Goal: Information Seeking & Learning: Get advice/opinions

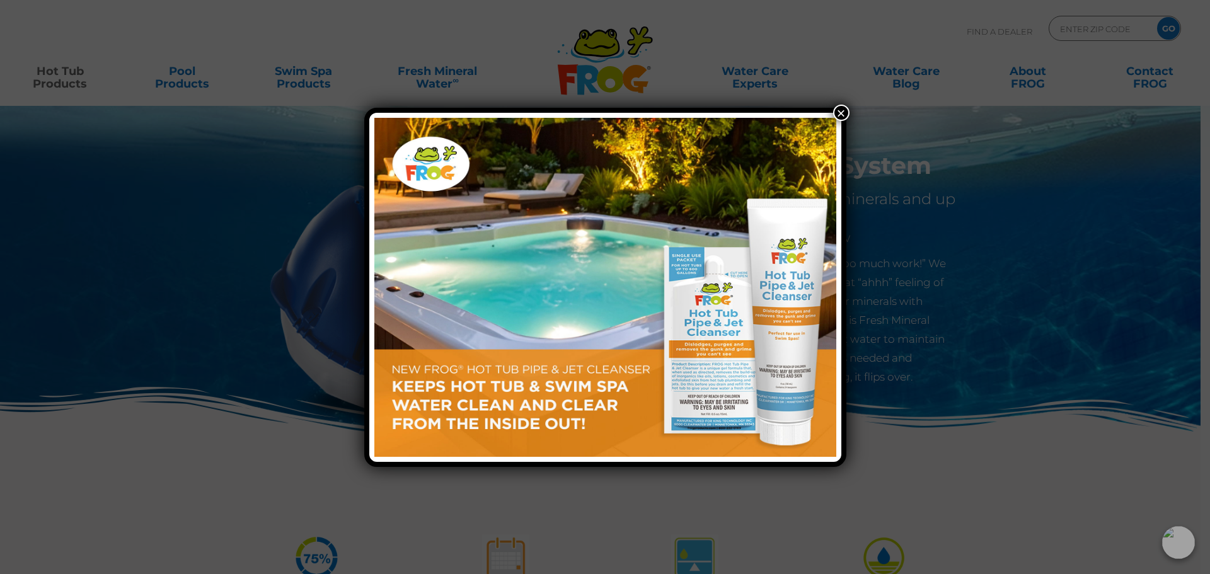
click at [838, 111] on button "×" at bounding box center [841, 113] width 16 height 16
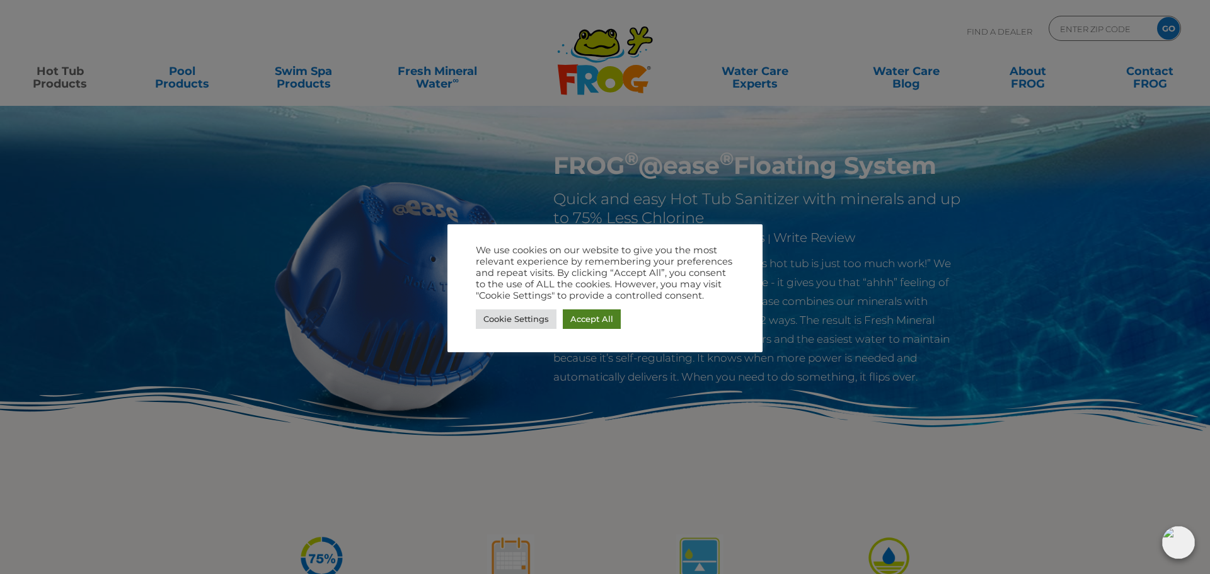
click at [598, 323] on link "Accept All" at bounding box center [592, 319] width 58 height 20
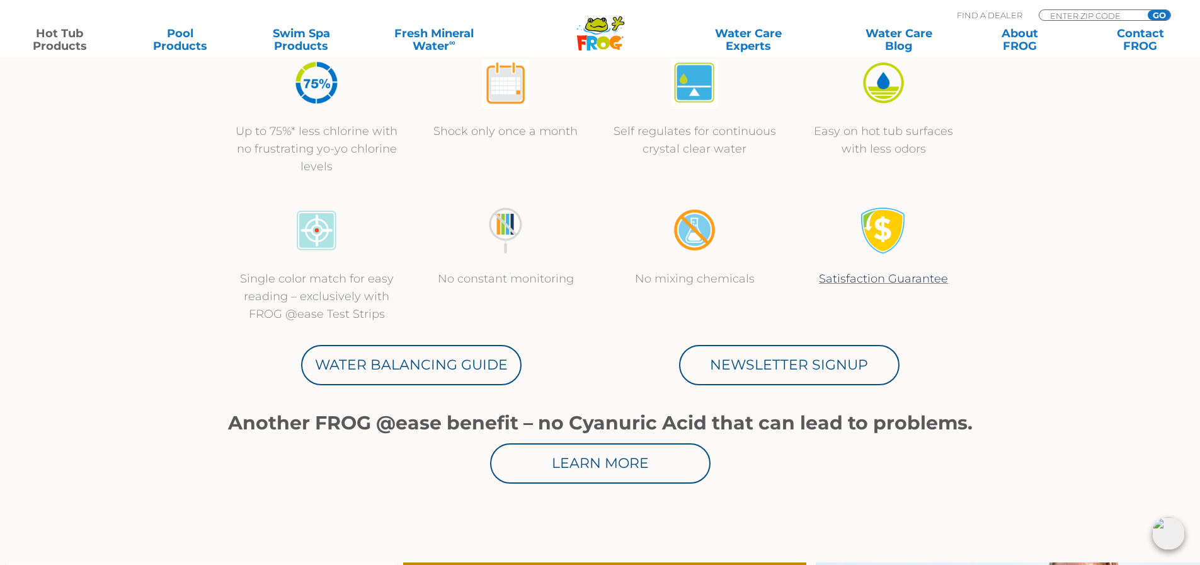
scroll to position [315, 0]
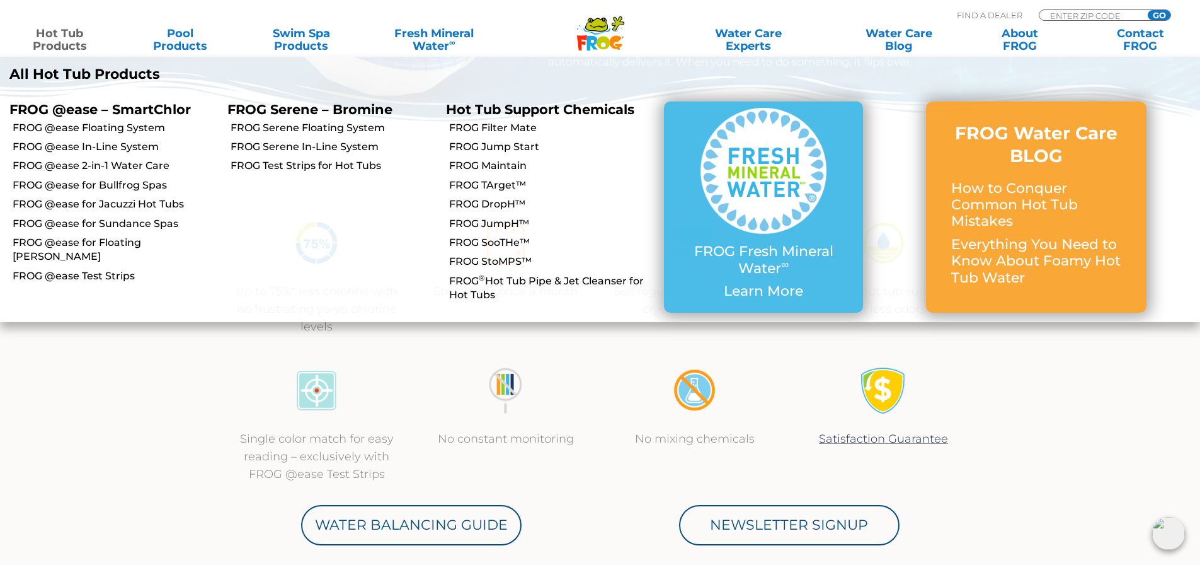
click at [69, 37] on link "Hot Tub Products" at bounding box center [60, 39] width 94 height 25
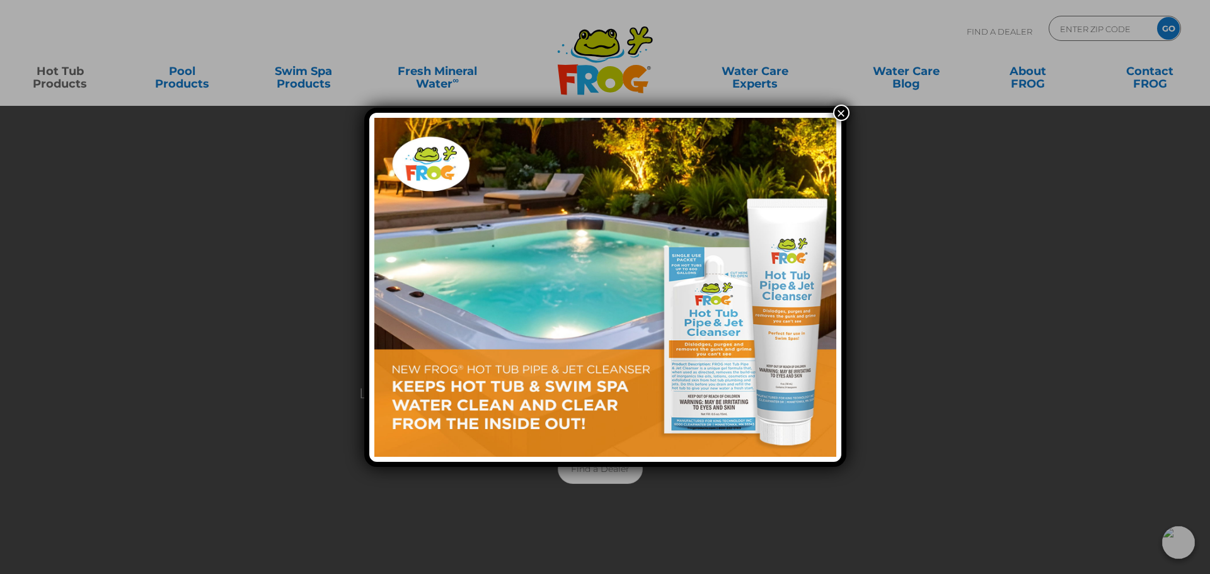
click at [836, 108] on button "×" at bounding box center [841, 113] width 16 height 16
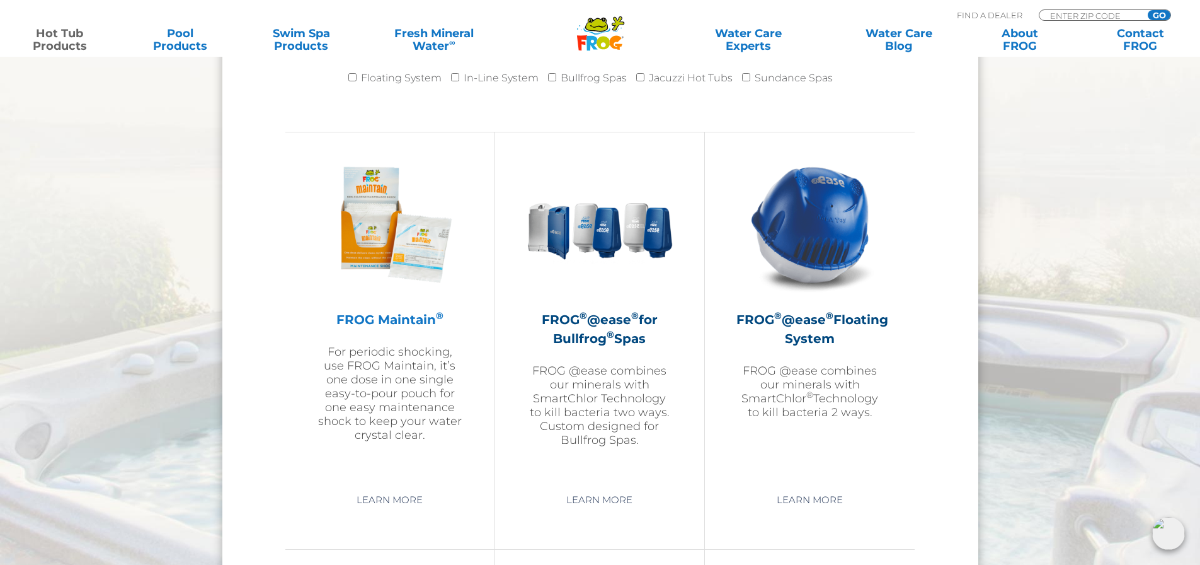
scroll to position [1386, 0]
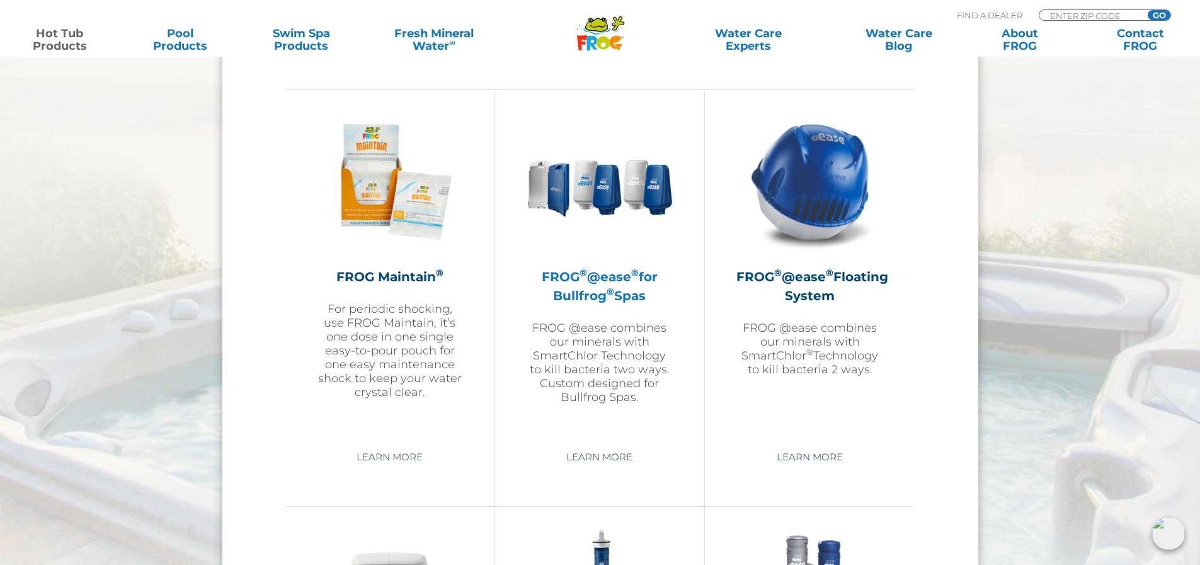
click at [593, 277] on h2 "FROG ® @ease ® for Bullfrog ® Spas" at bounding box center [600, 286] width 146 height 38
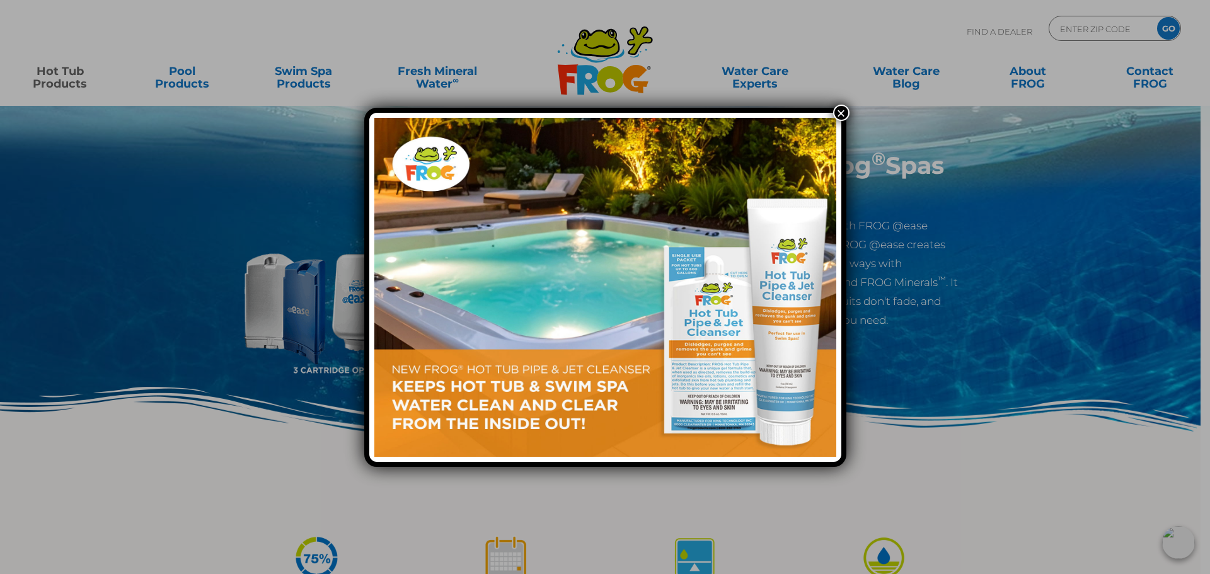
click at [841, 112] on button "×" at bounding box center [841, 113] width 16 height 16
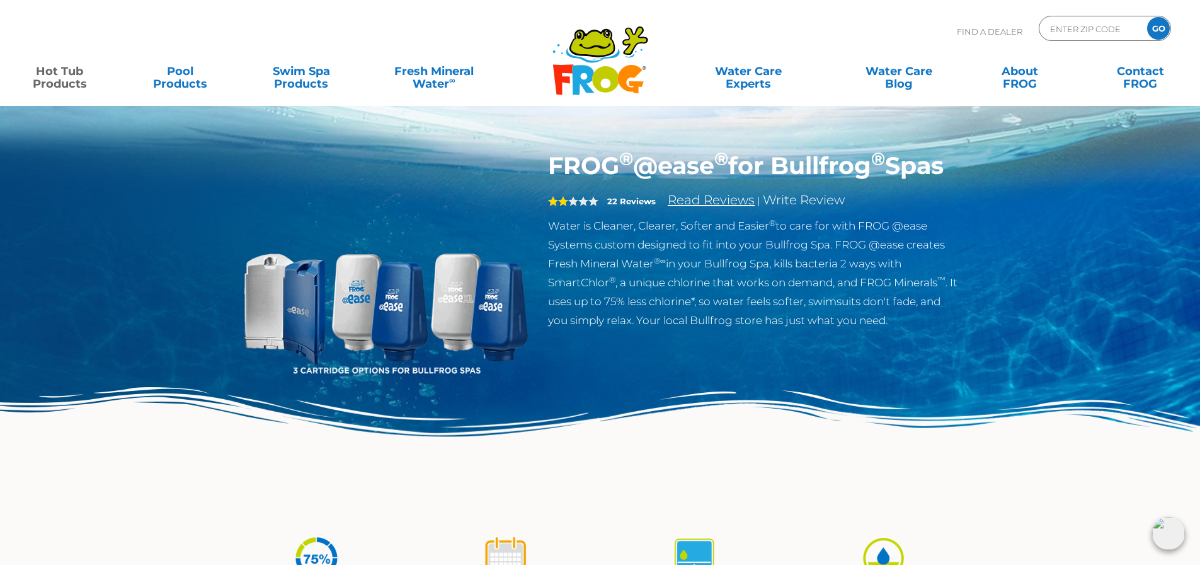
click at [708, 207] on link "Read Reviews" at bounding box center [711, 199] width 87 height 15
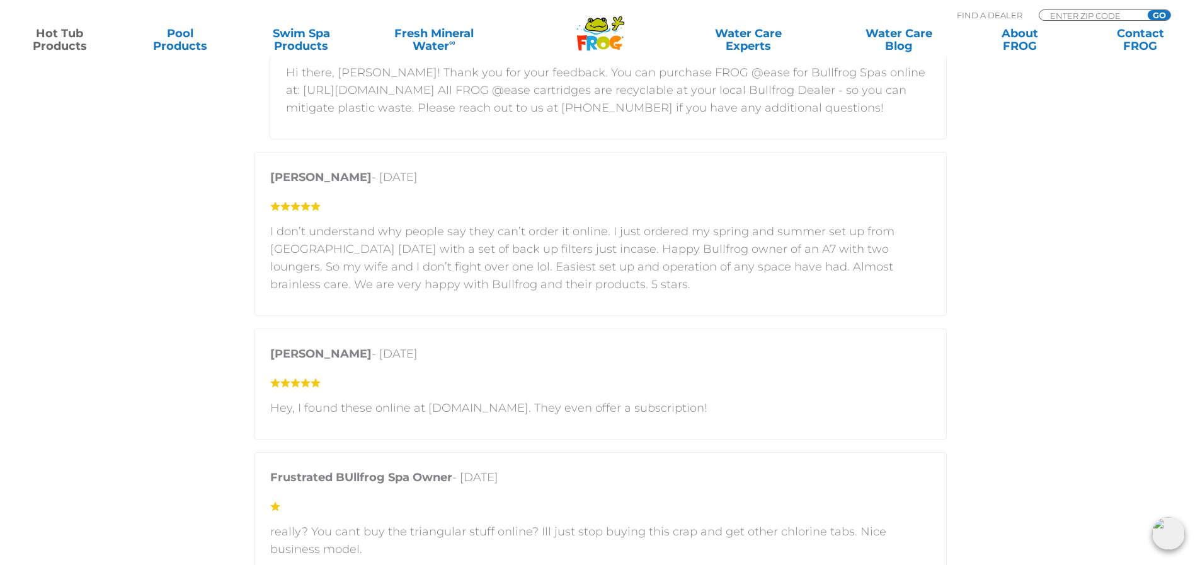
scroll to position [3027, 0]
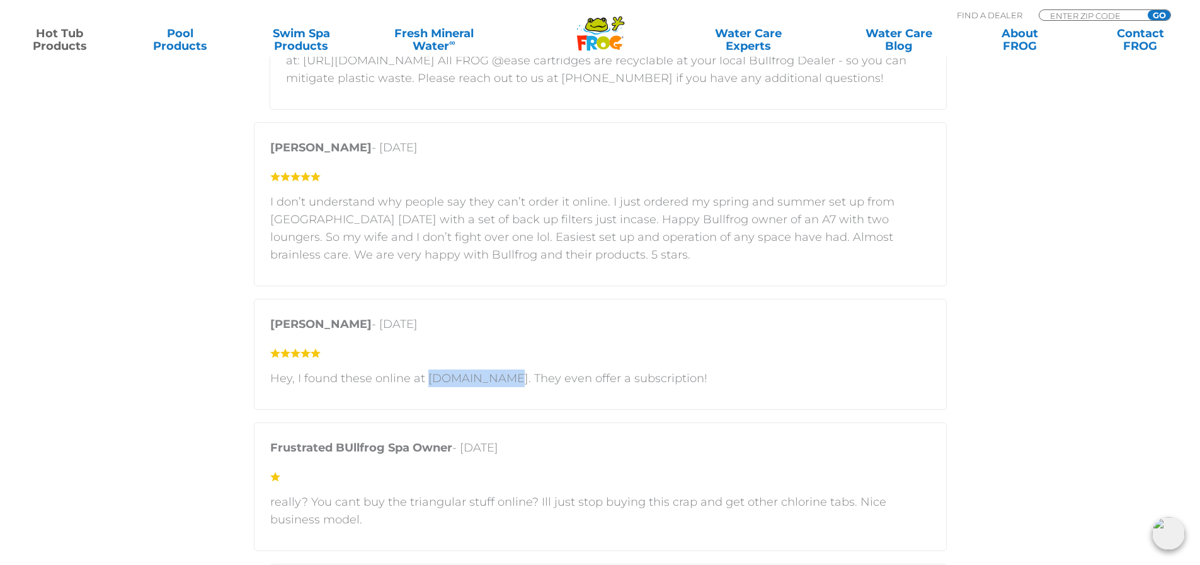
drag, startPoint x: 425, startPoint y: 380, endPoint x: 500, endPoint y: 381, distance: 74.4
click at [500, 381] on p "Hey, I found these online at [DOMAIN_NAME]. They even offer a subscription!" at bounding box center [600, 378] width 660 height 18
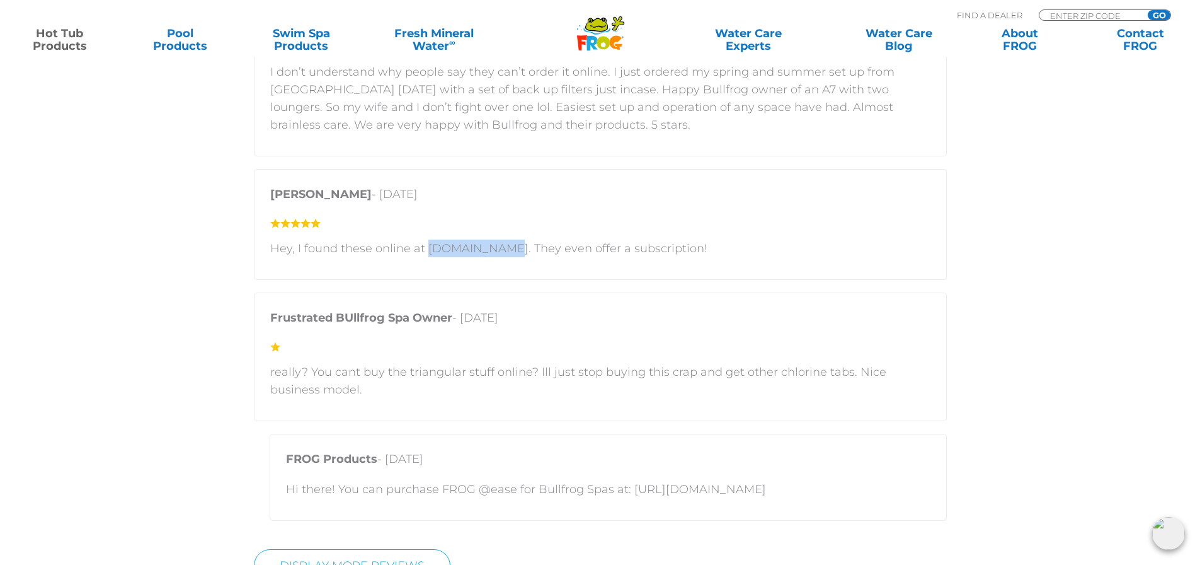
scroll to position [3216, 0]
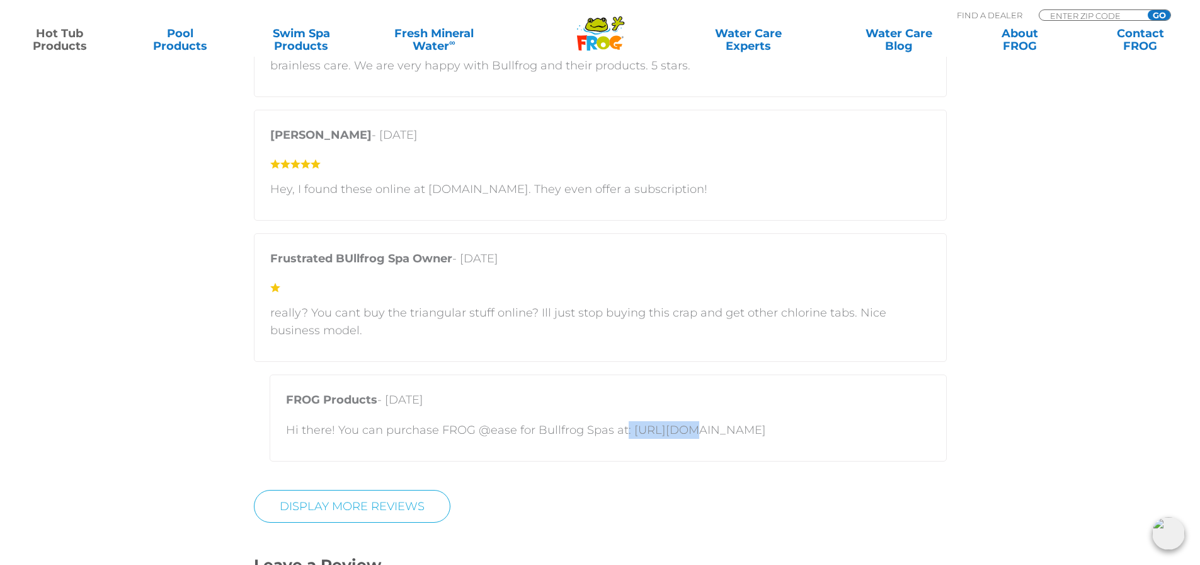
drag, startPoint x: 623, startPoint y: 429, endPoint x: 671, endPoint y: 433, distance: 48.1
click at [671, 433] on p "Hi there! You can purchase FROG @ease for Bullfrog Spas at: [URL][DOMAIN_NAME]" at bounding box center [608, 430] width 645 height 18
click at [674, 408] on p "FROG Products - [DATE]" at bounding box center [608, 403] width 645 height 24
drag, startPoint x: 629, startPoint y: 431, endPoint x: 799, endPoint y: 433, distance: 170.2
click at [799, 433] on p "Hi there! You can purchase FROG @ease for Bullfrog Spas at: [URL][DOMAIN_NAME]" at bounding box center [608, 430] width 645 height 18
